Goal: Navigation & Orientation: Find specific page/section

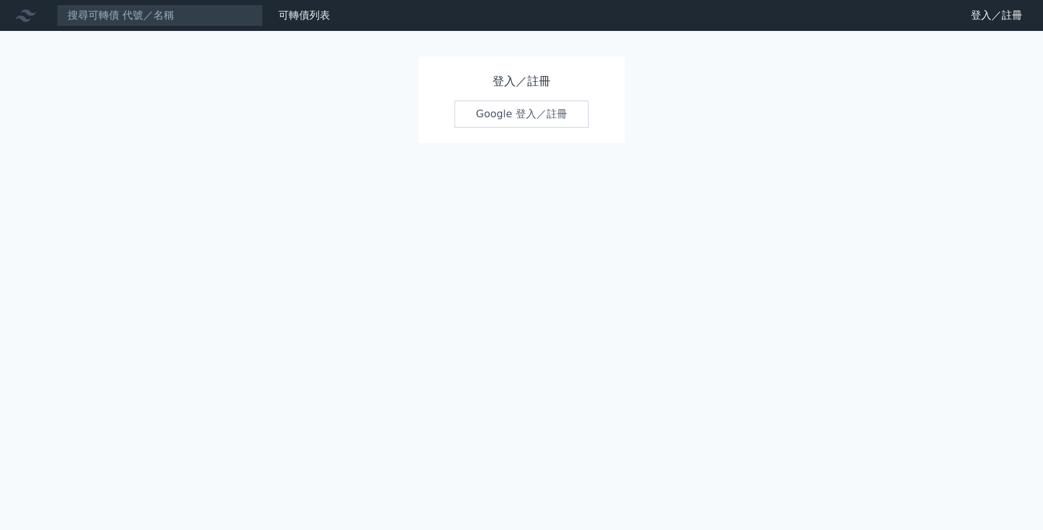
click at [505, 119] on link "Google 登入／註冊" at bounding box center [521, 114] width 134 height 27
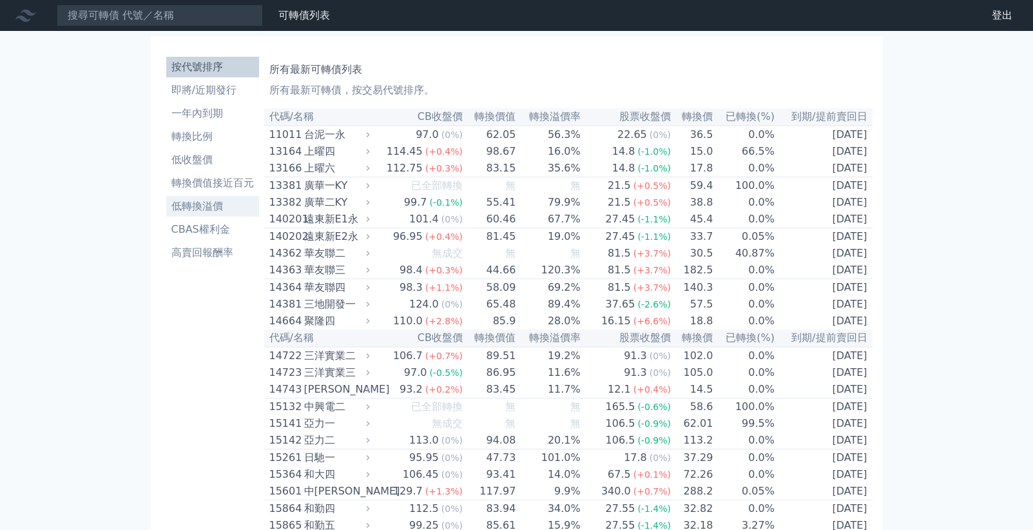
click at [193, 207] on li "低轉換溢價" at bounding box center [212, 205] width 93 height 15
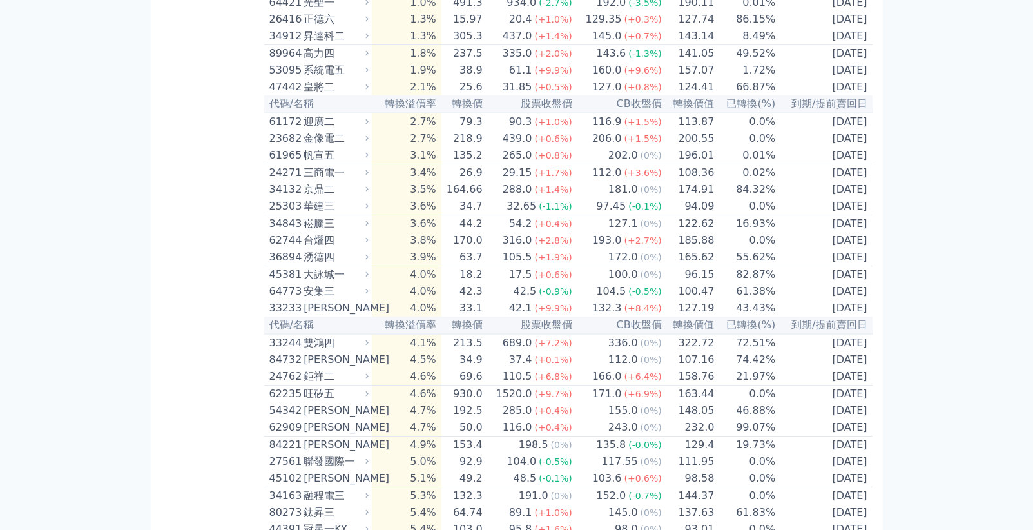
scroll to position [164, 0]
